Goal: Information Seeking & Learning: Learn about a topic

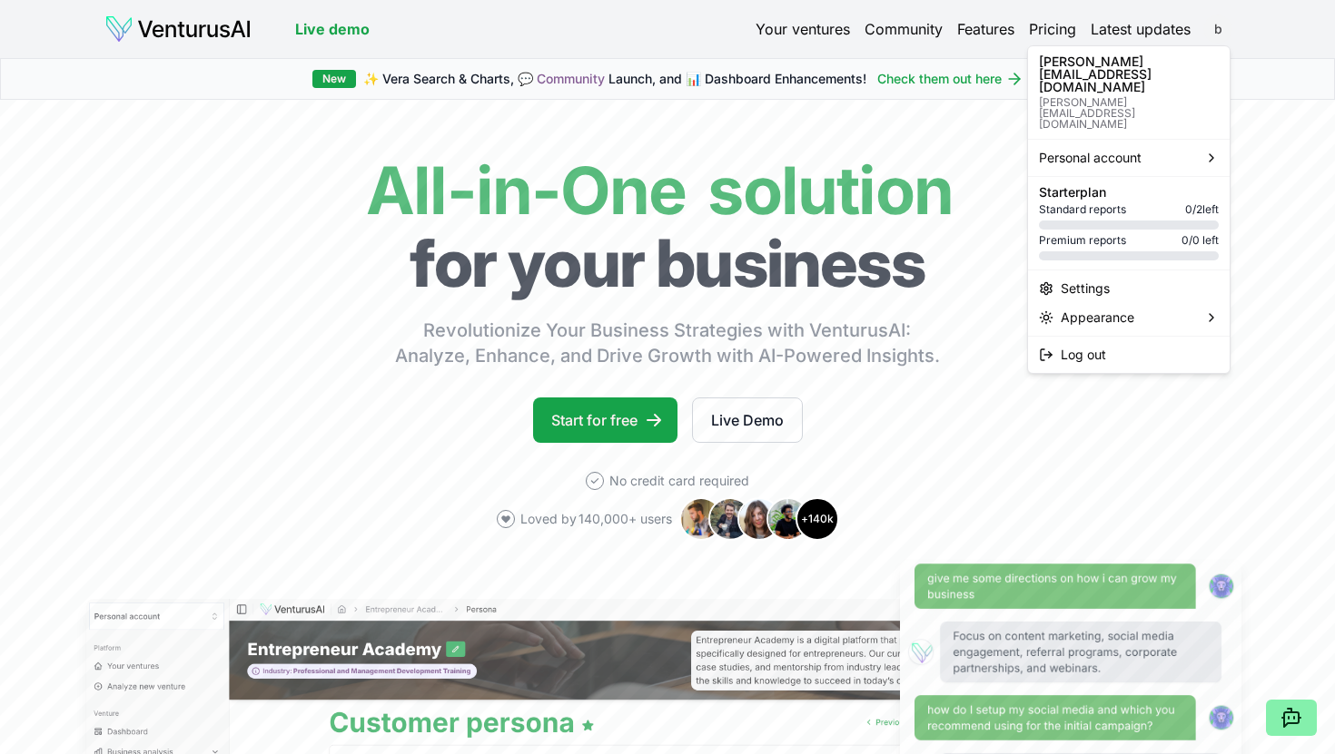
click at [990, 19] on html "We value your privacy We use cookies to enhance your browsing experience, serve…" at bounding box center [667, 377] width 1335 height 754
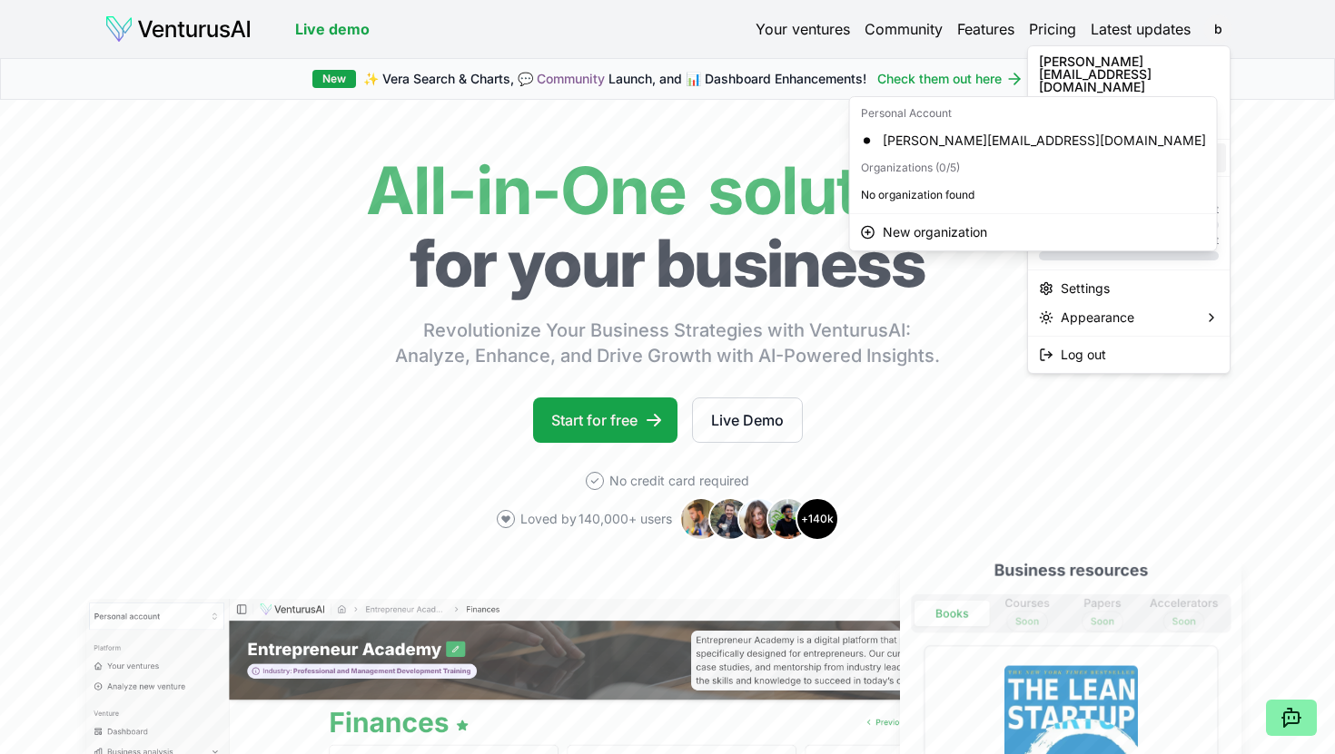
click at [990, 143] on div "Personal account" at bounding box center [1128, 157] width 194 height 29
click at [988, 139] on div "[PERSON_NAME][EMAIL_ADDRESS][DOMAIN_NAME]" at bounding box center [1033, 140] width 360 height 29
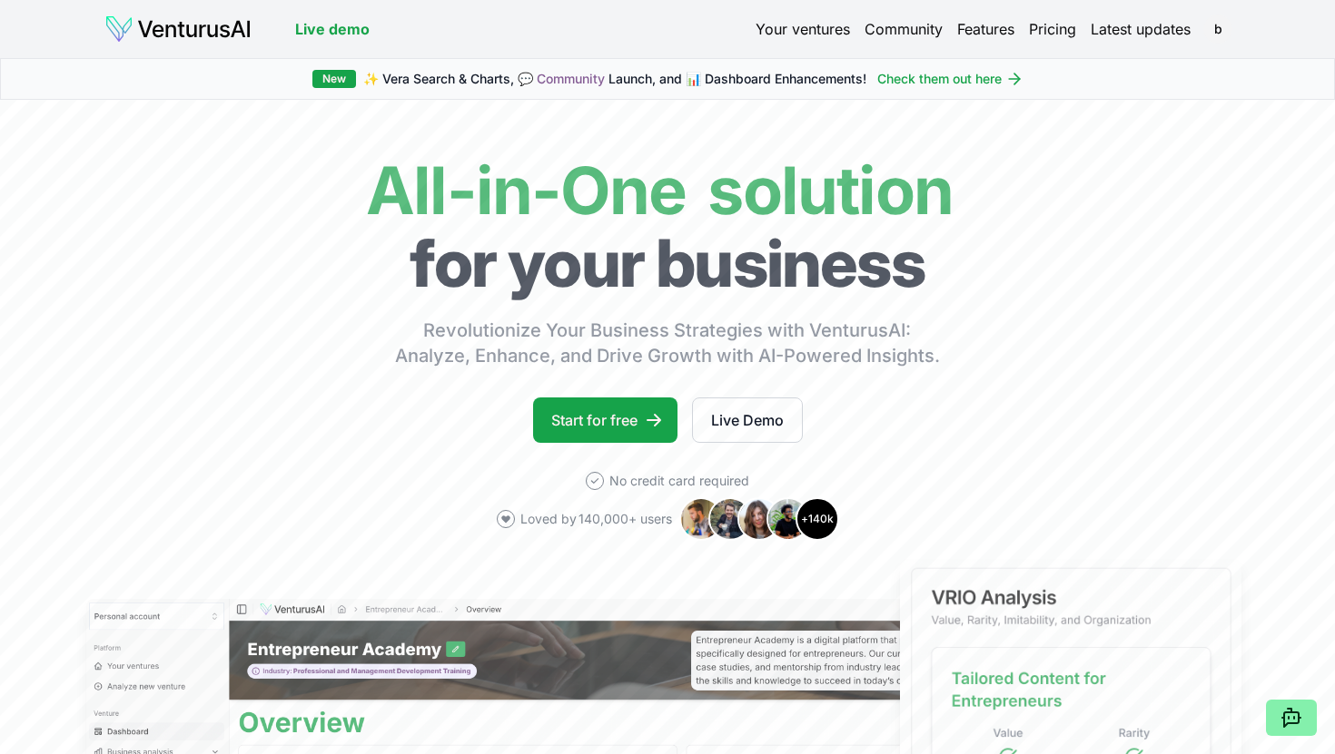
click at [782, 24] on link "Your ventures" at bounding box center [802, 29] width 94 height 22
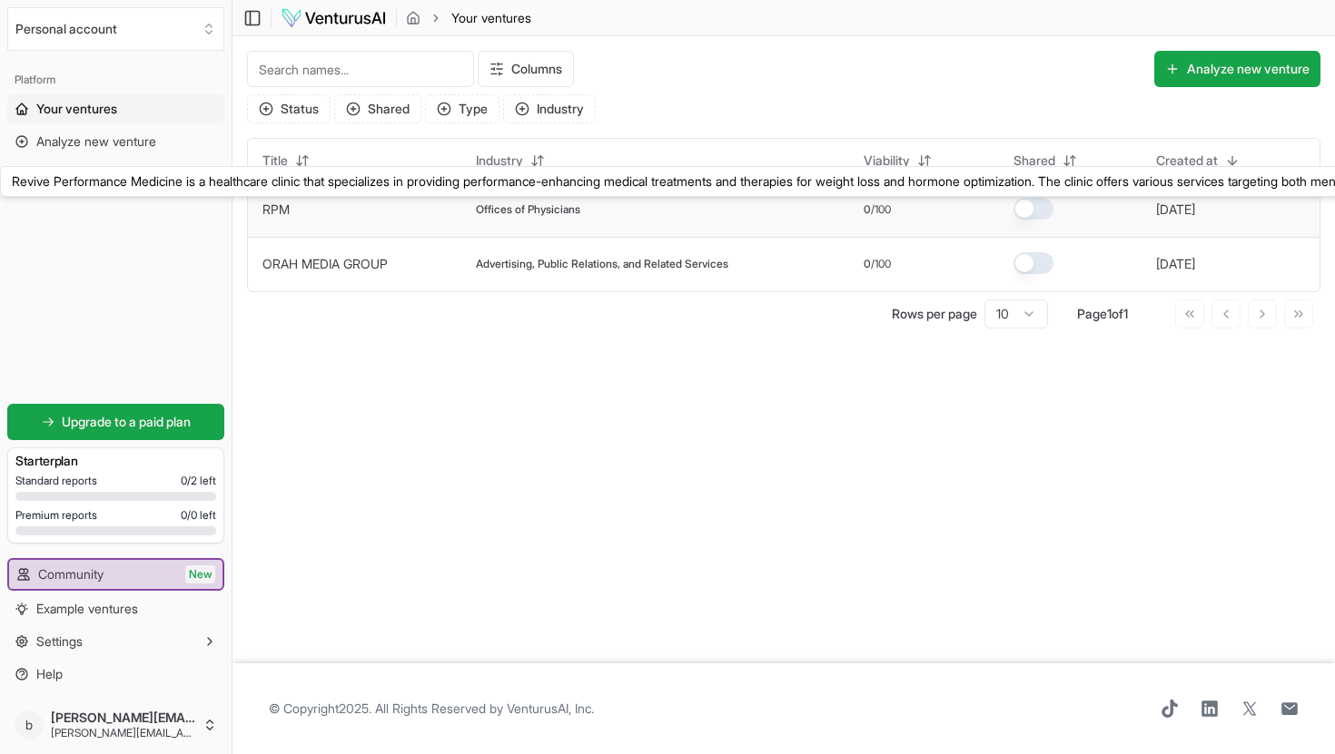
click at [279, 215] on link "RPM" at bounding box center [275, 209] width 27 height 15
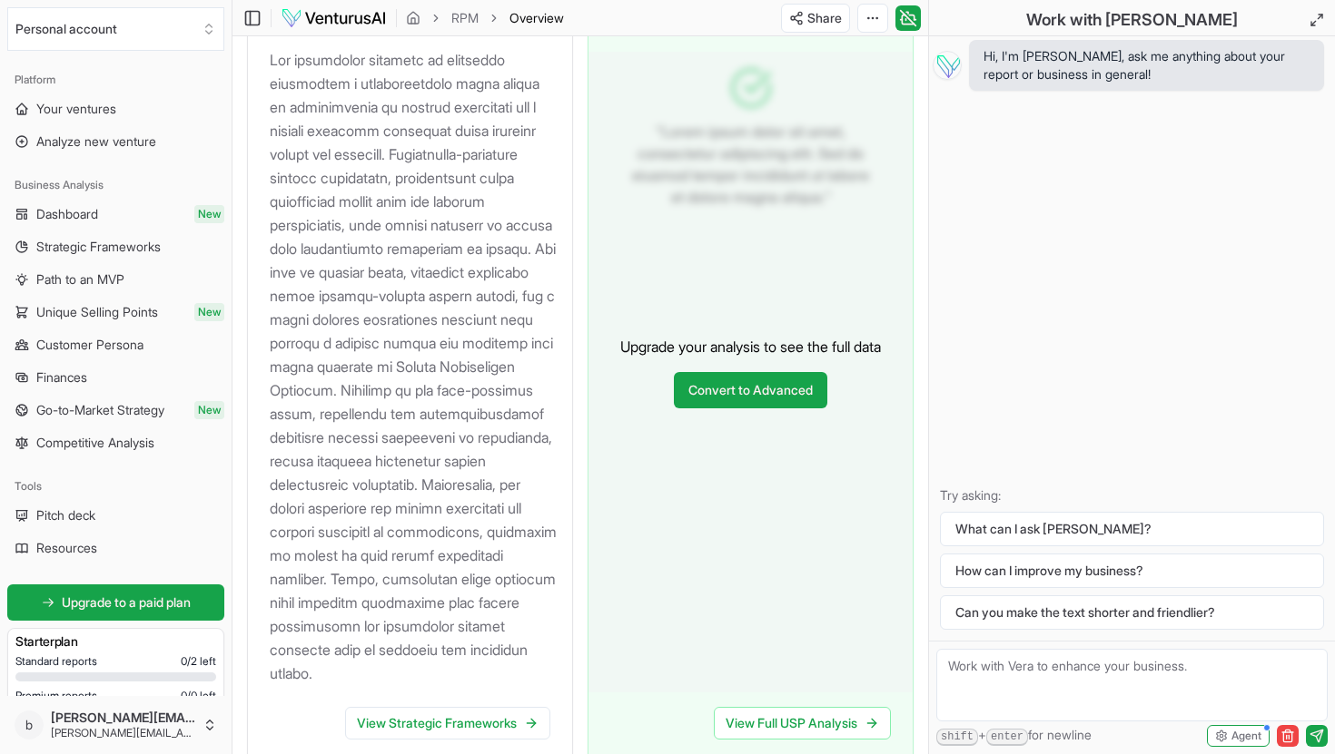
scroll to position [2328, 0]
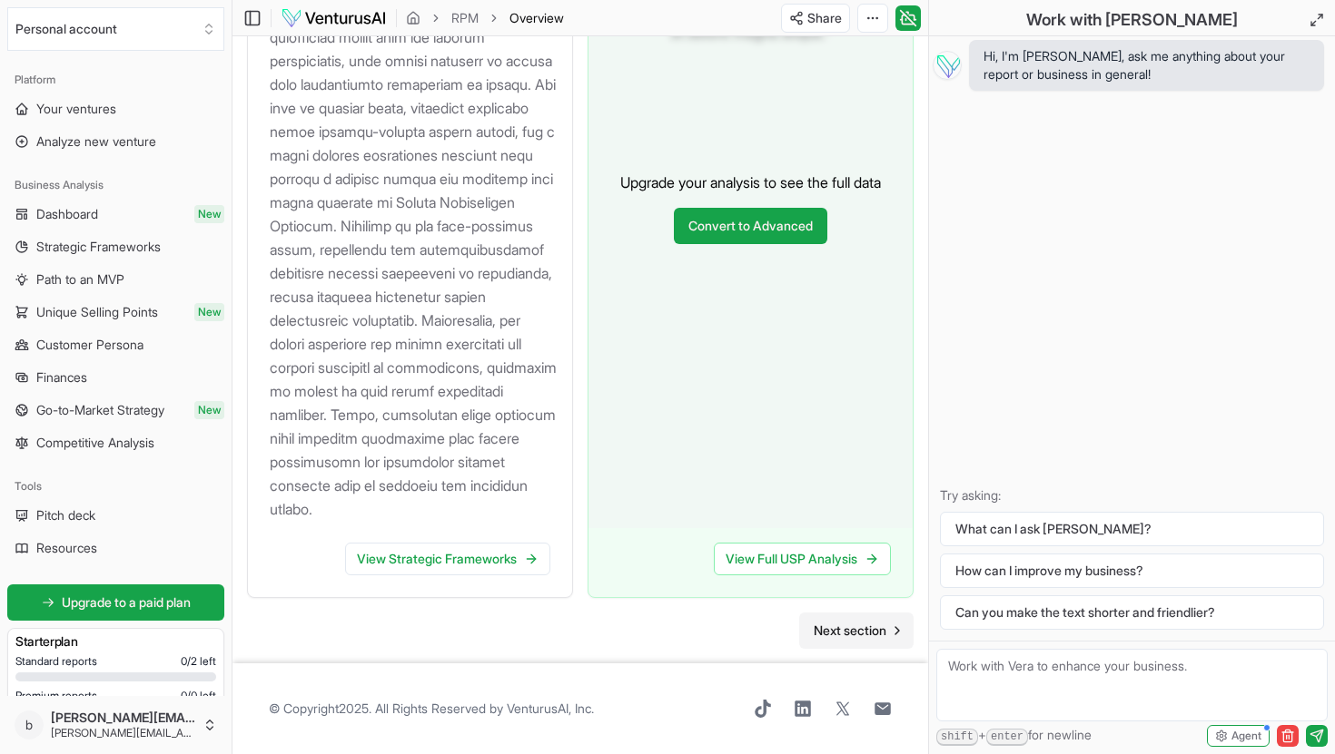
click at [877, 624] on span "Next section" at bounding box center [849, 631] width 73 height 18
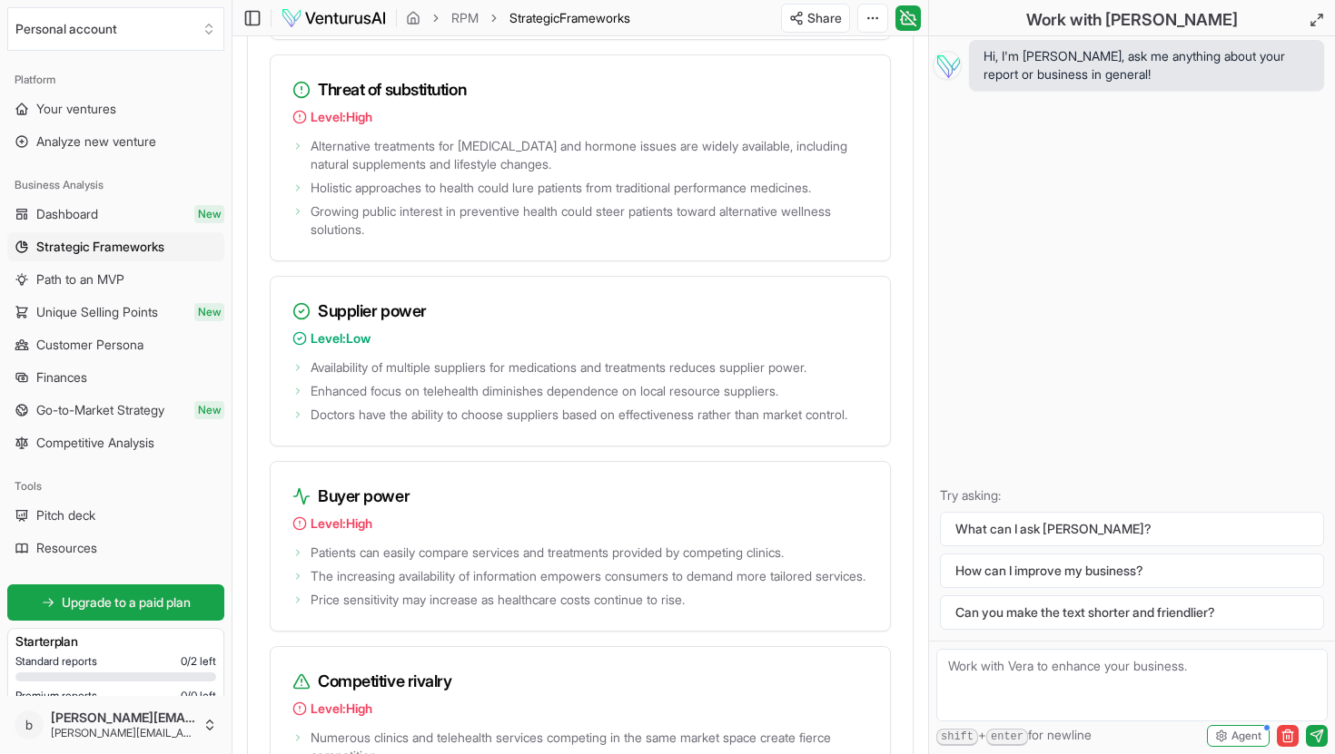
scroll to position [3611, 0]
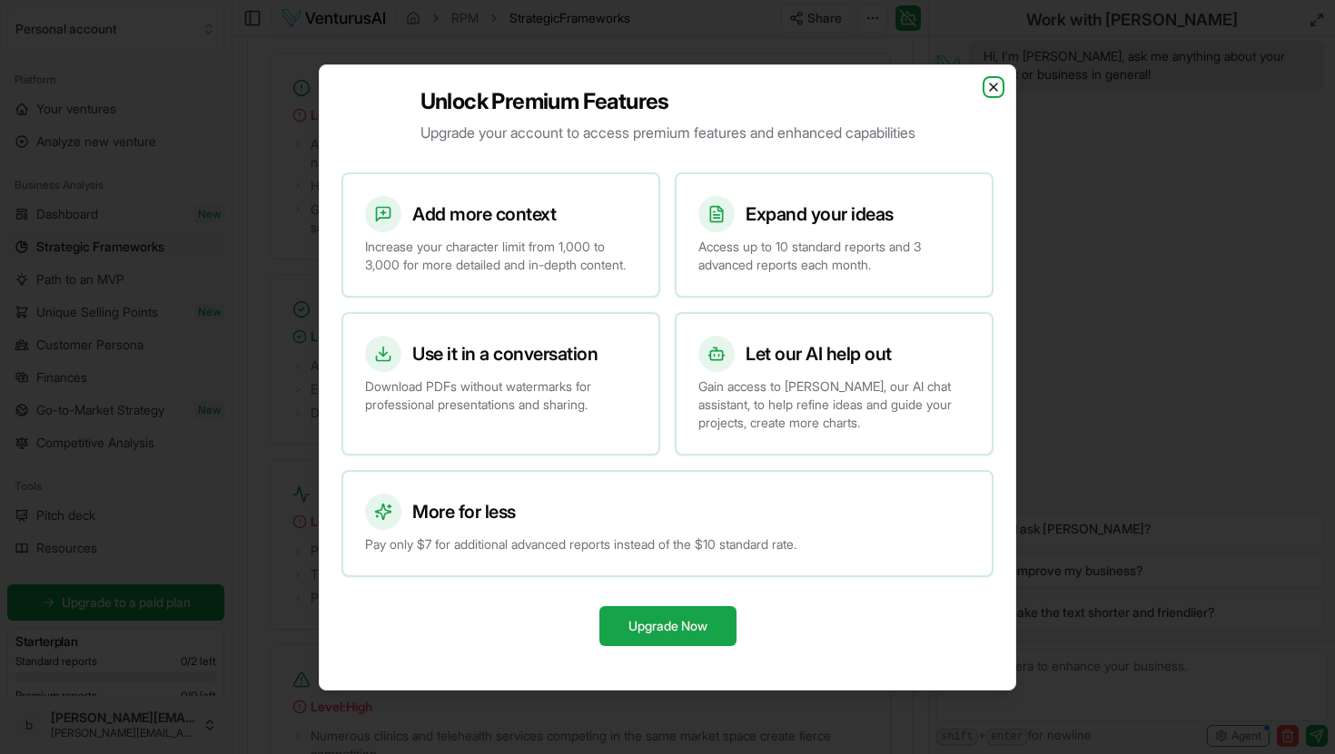
click at [990, 80] on icon "button" at bounding box center [993, 87] width 15 height 15
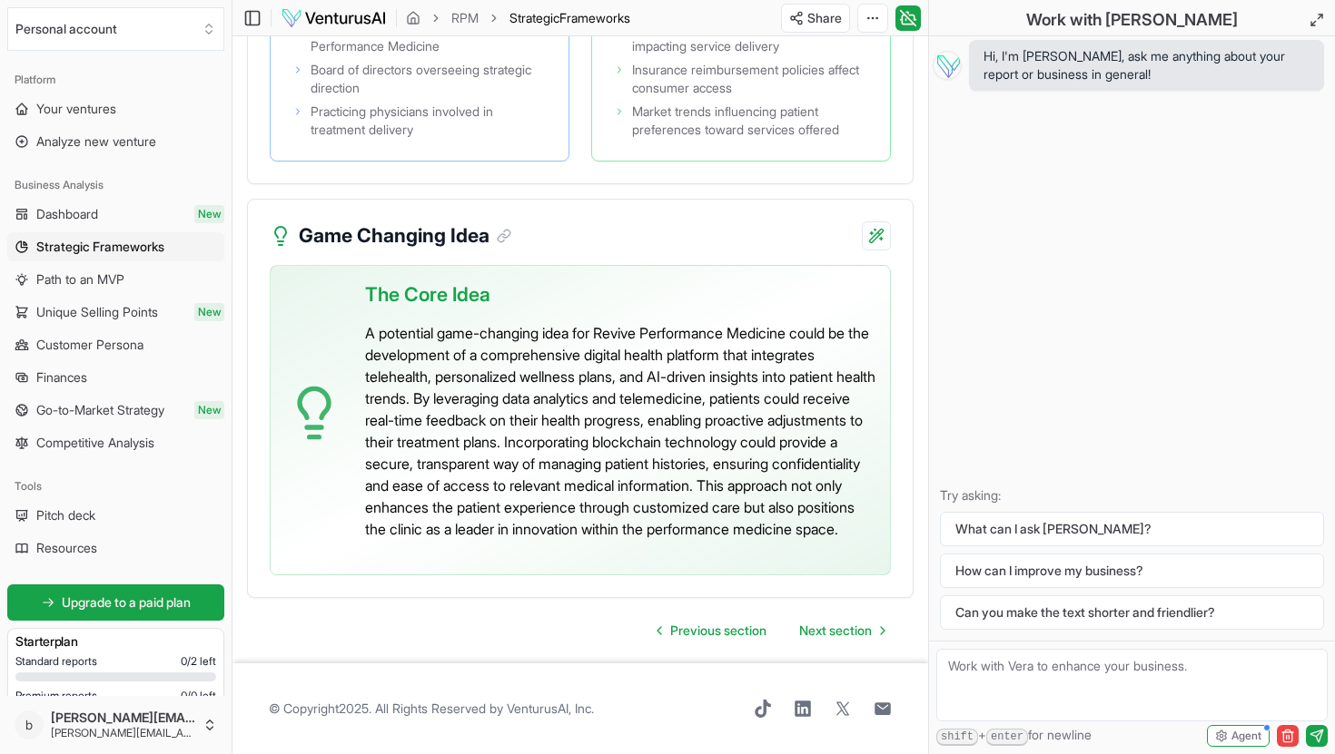
scroll to position [5261, 0]
click at [836, 640] on span "Next section" at bounding box center [835, 631] width 73 height 18
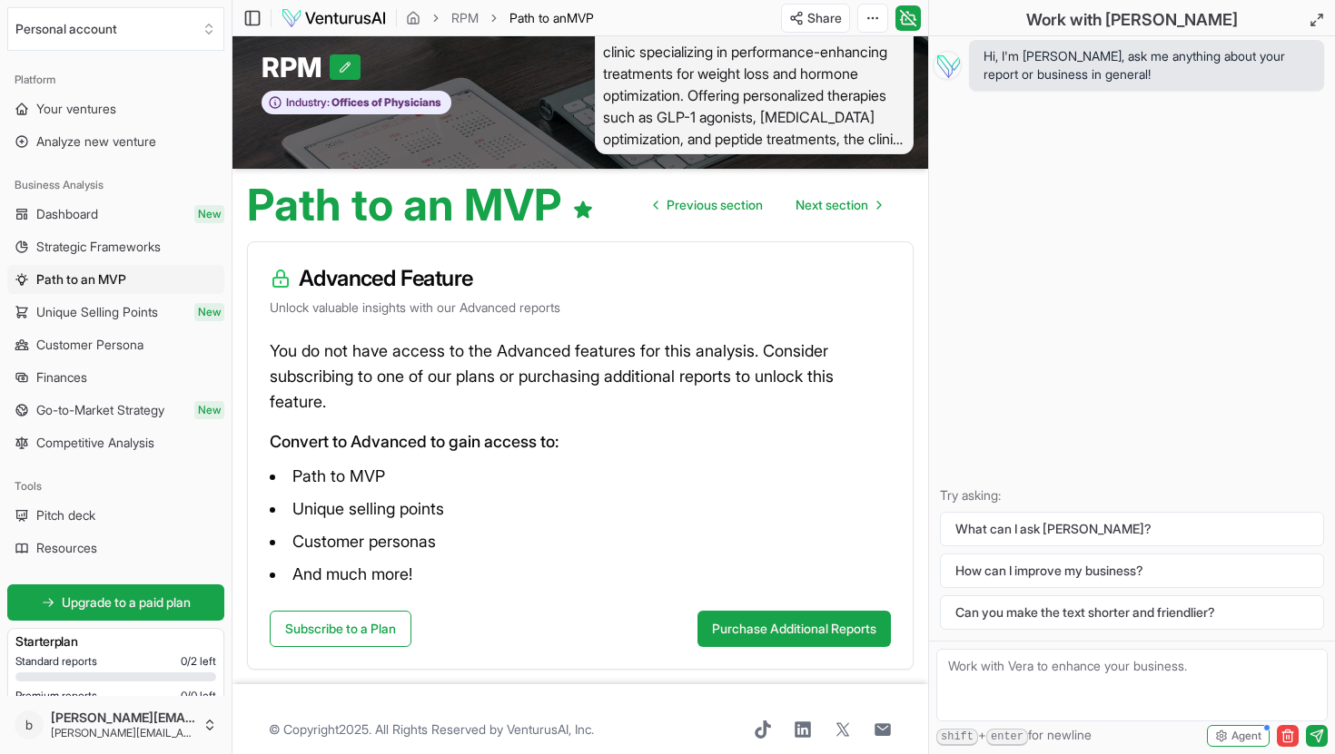
scroll to position [57, 0]
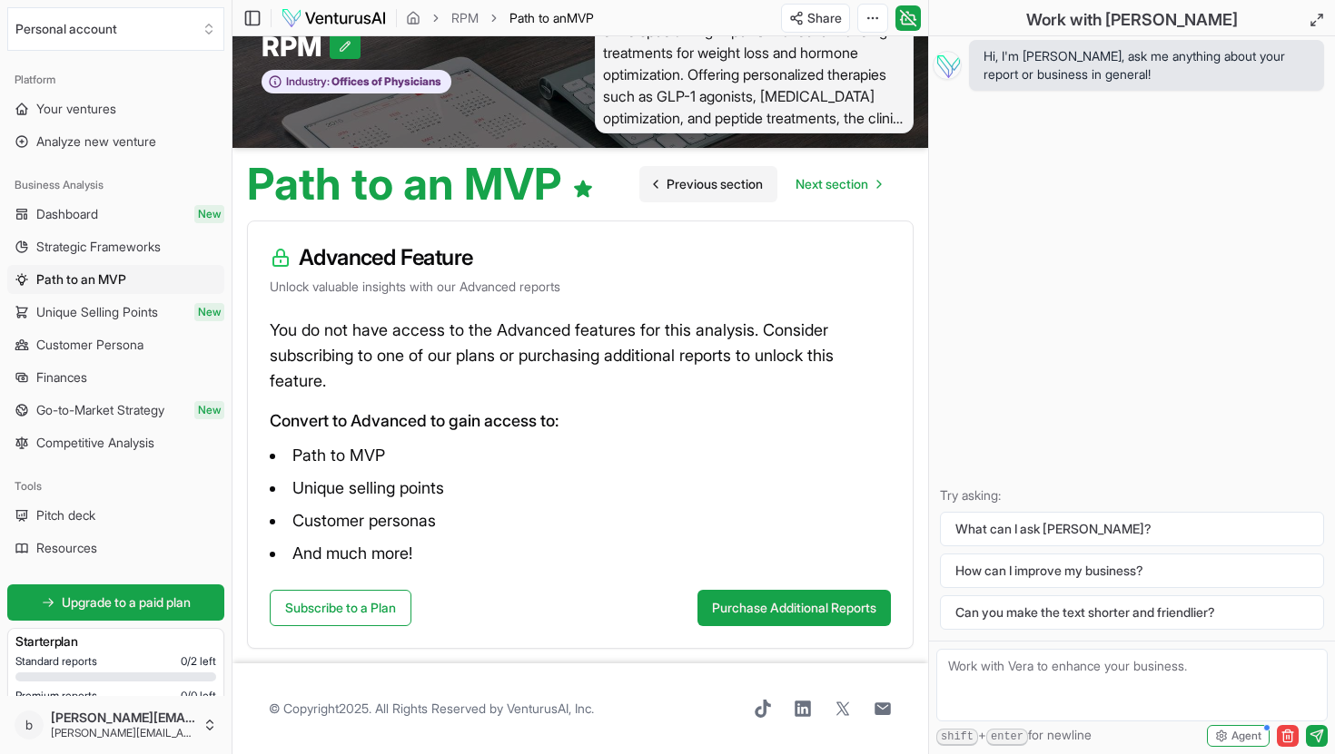
click at [694, 192] on span "Previous section" at bounding box center [714, 184] width 96 height 18
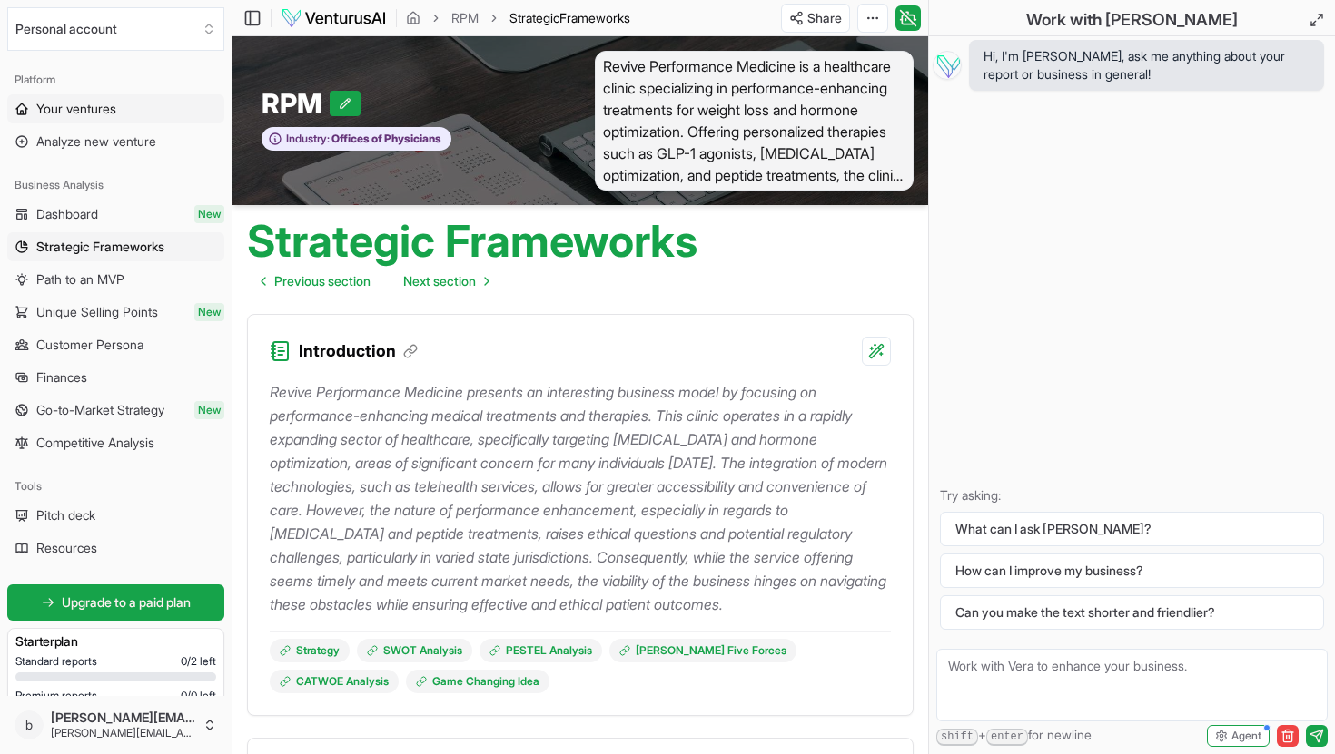
click at [95, 103] on span "Your ventures" at bounding box center [76, 109] width 80 height 18
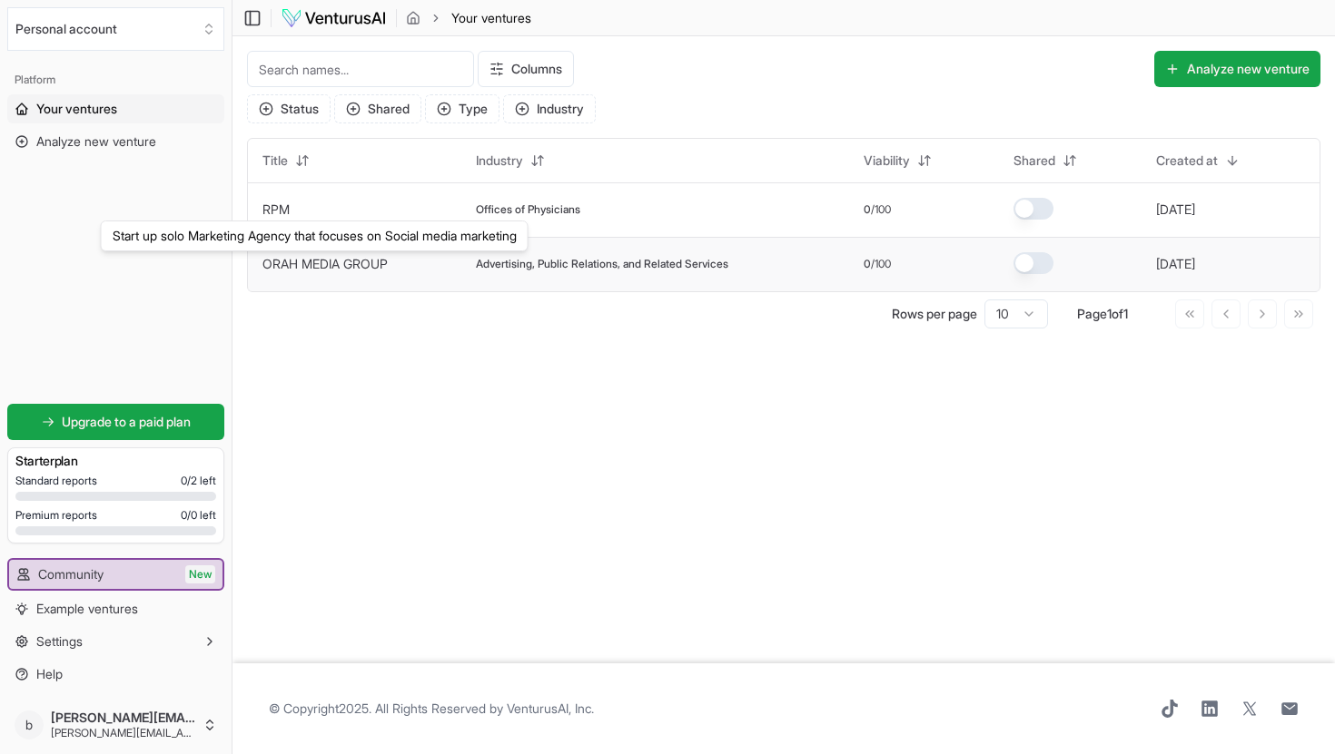
click at [346, 258] on link "ORAH MEDIA GROUP" at bounding box center [324, 263] width 125 height 15
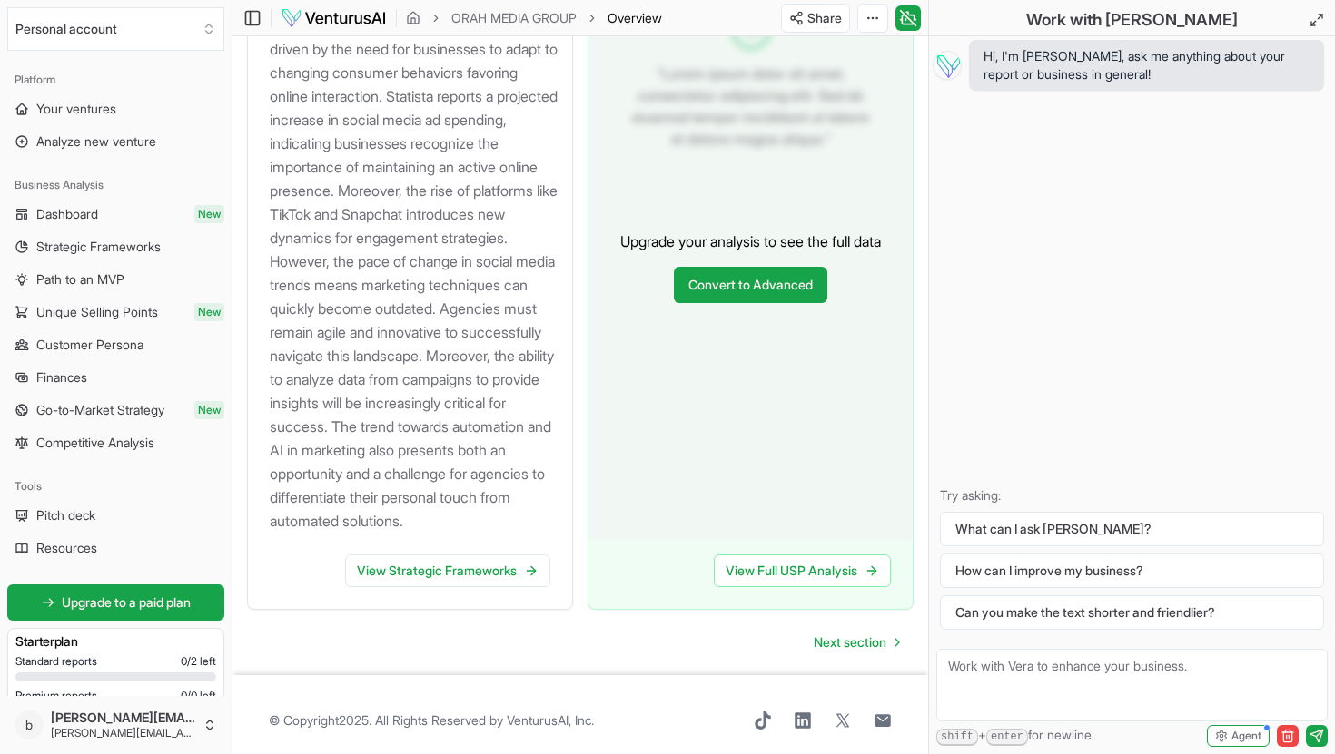
scroll to position [2321, 0]
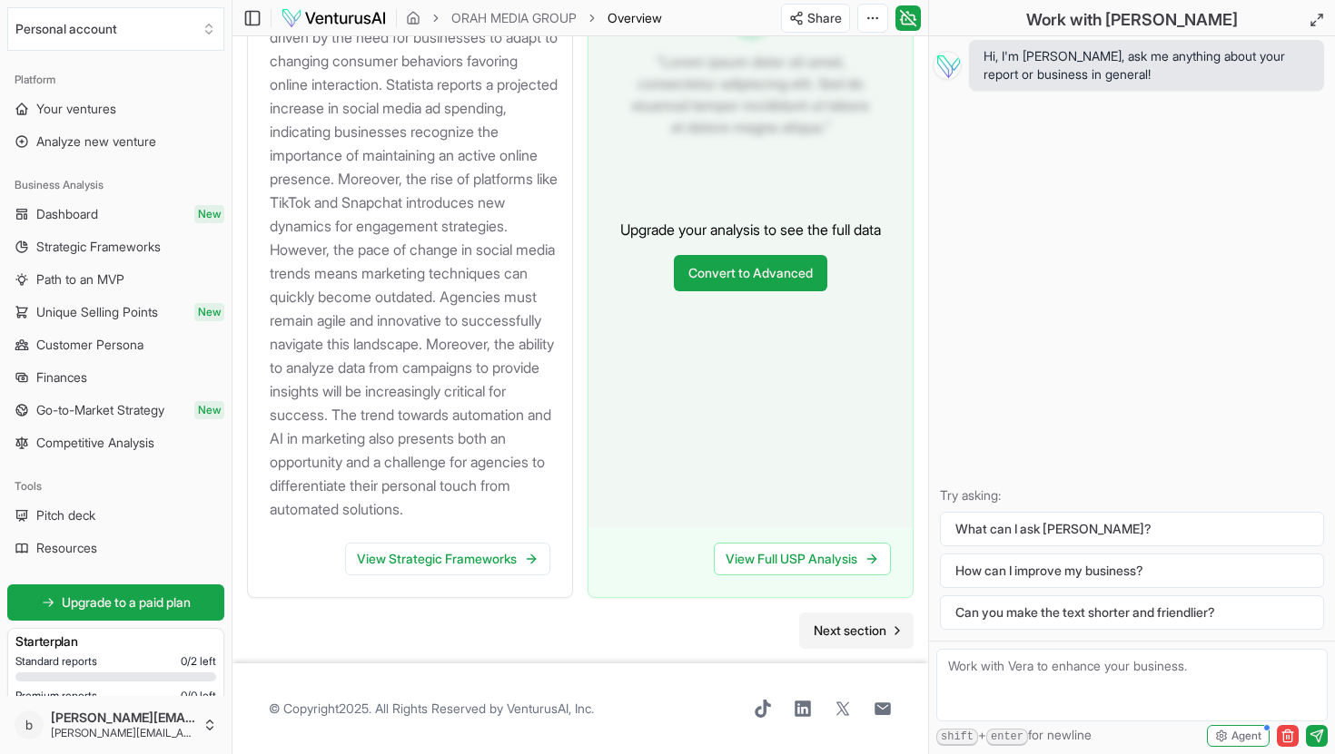
click at [881, 622] on span "Next section" at bounding box center [849, 631] width 73 height 18
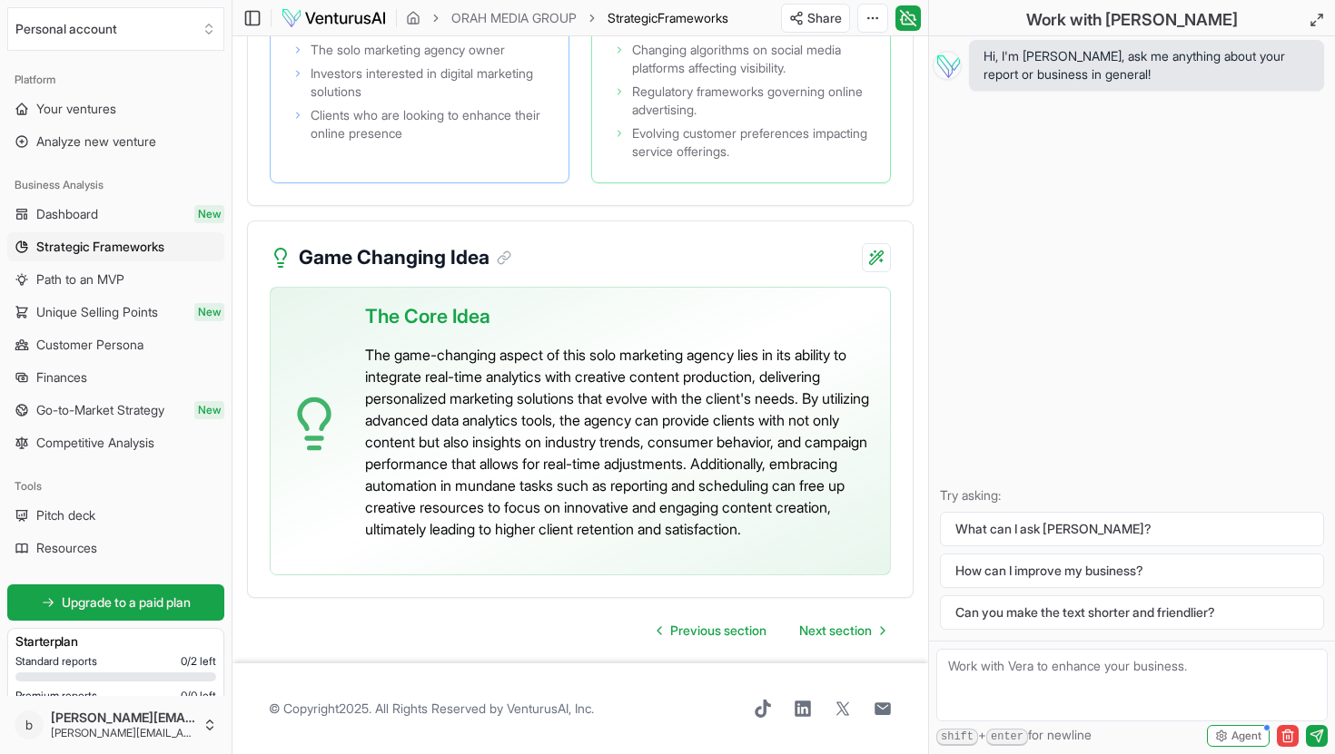
scroll to position [4711, 0]
click at [838, 619] on link "Next section" at bounding box center [841, 631] width 114 height 36
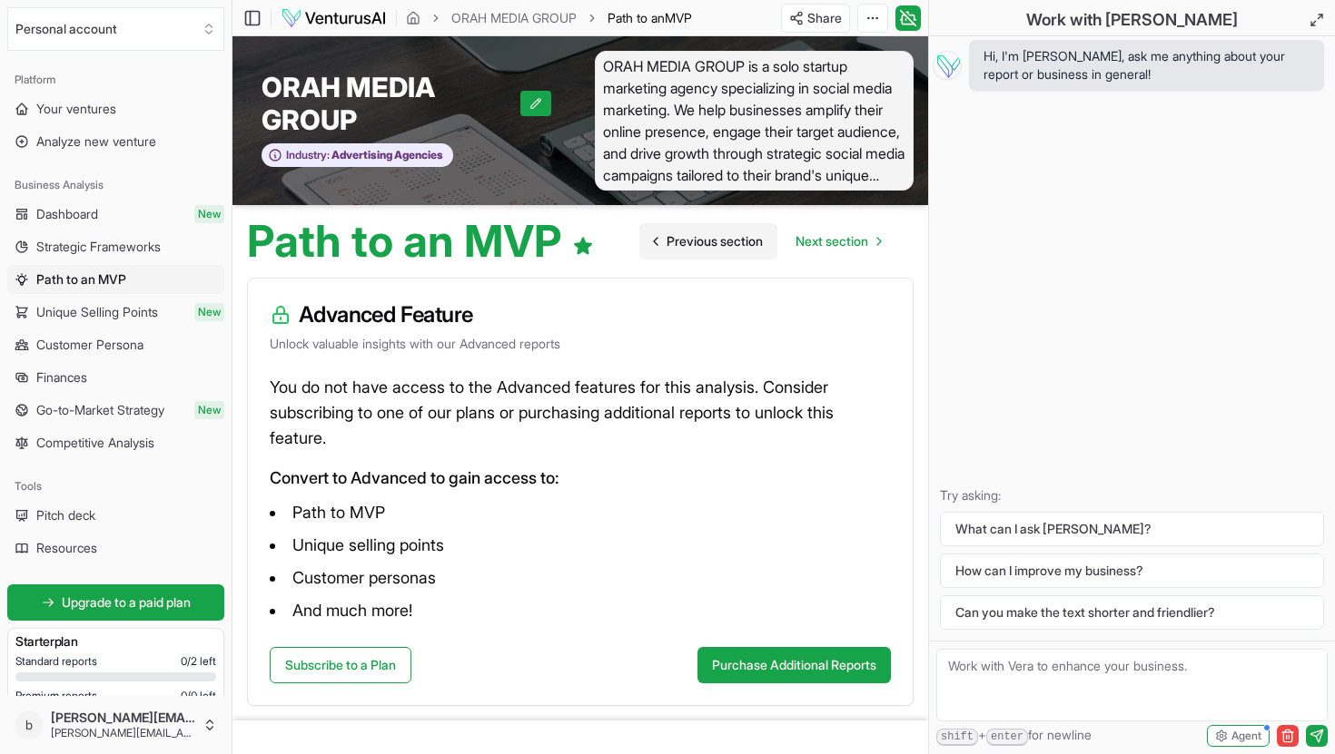
click at [692, 246] on span "Previous section" at bounding box center [714, 241] width 96 height 18
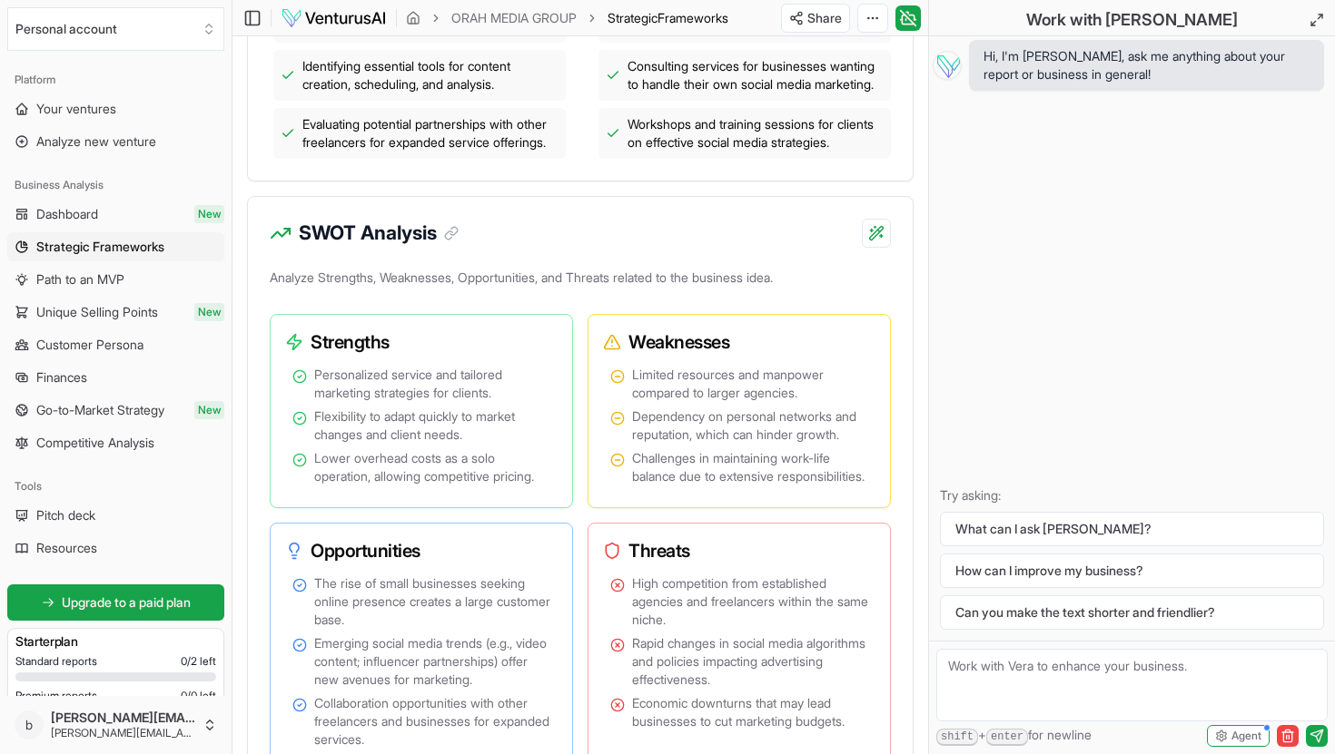
scroll to position [1181, 0]
